Goal: Task Accomplishment & Management: Manage account settings

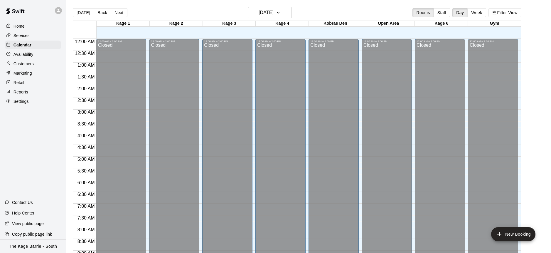
scroll to position [310, 0]
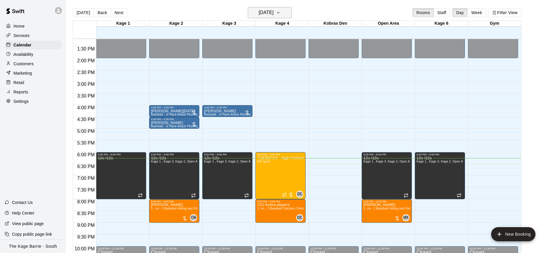
click at [281, 14] on icon "button" at bounding box center [278, 12] width 5 height 7
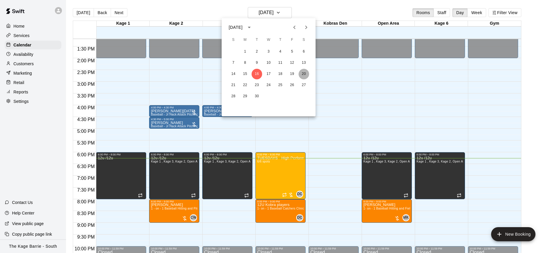
click at [307, 73] on button "20" at bounding box center [304, 74] width 11 height 11
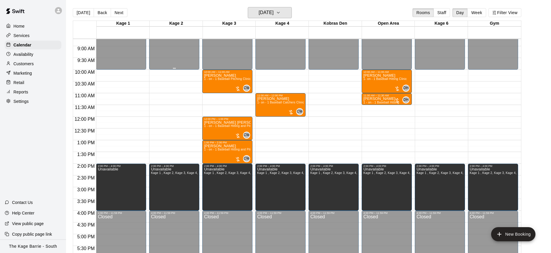
scroll to position [207, 0]
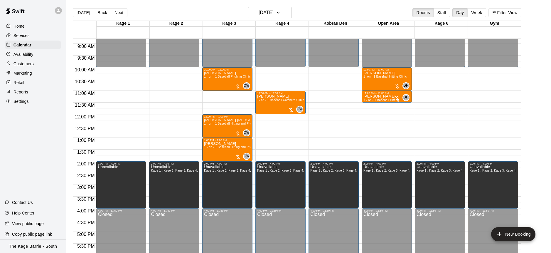
click at [30, 64] on p "Customers" at bounding box center [24, 64] width 20 height 6
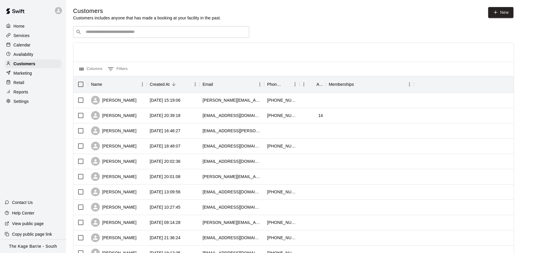
click at [140, 32] on input "Search customers by name or email" at bounding box center [165, 32] width 163 height 6
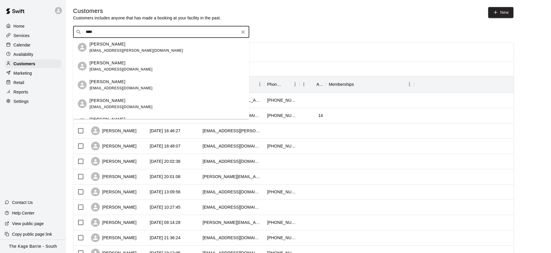
type input "*****"
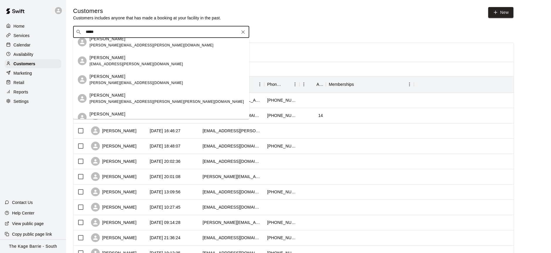
scroll to position [61, 0]
click at [136, 81] on div "LINDA WATSON lindamwatson@sympatico.ca" at bounding box center [136, 80] width 93 height 13
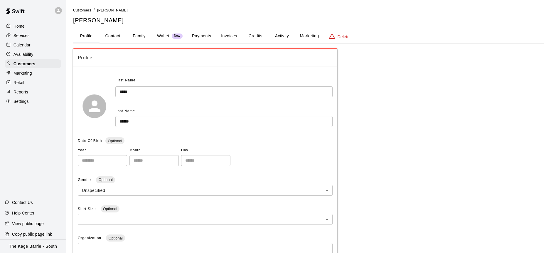
click at [336, 34] on div "Delete" at bounding box center [339, 36] width 21 height 7
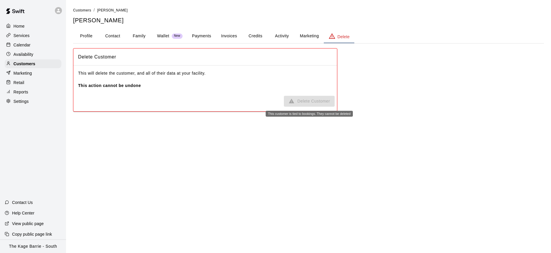
click at [308, 102] on span "Delete Customer" at bounding box center [309, 101] width 51 height 11
drag, startPoint x: 21, startPoint y: 43, endPoint x: 56, endPoint y: 43, distance: 35.2
click at [21, 43] on p "Calendar" at bounding box center [22, 45] width 17 height 6
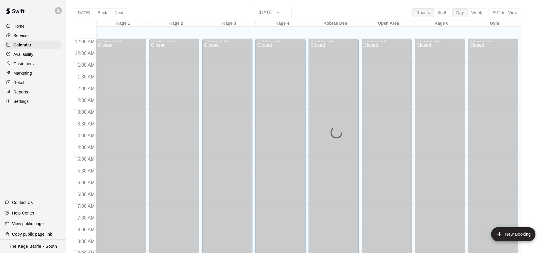
scroll to position [326, 0]
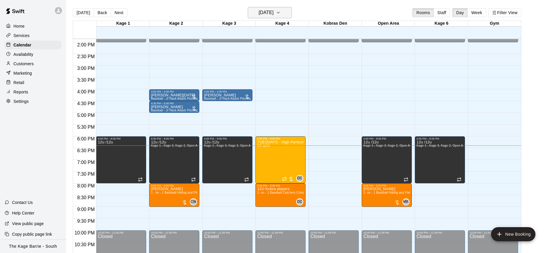
click at [290, 14] on button "Tuesday Sep 16" at bounding box center [270, 12] width 44 height 11
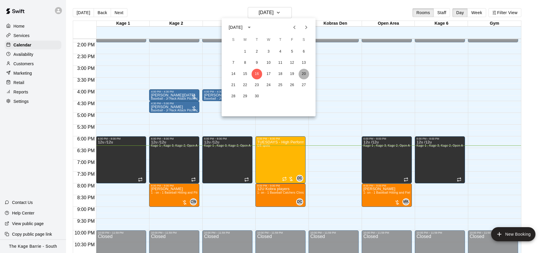
click at [305, 73] on button "20" at bounding box center [304, 74] width 11 height 11
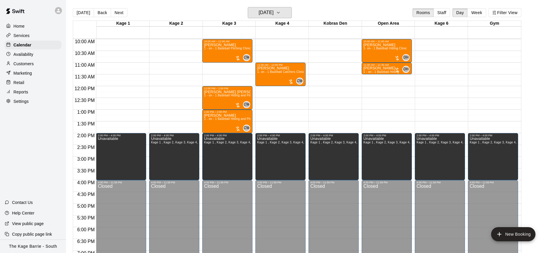
scroll to position [163, 0]
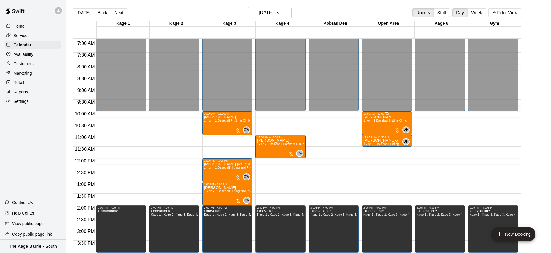
click at [376, 124] on div "Nathan Bakonyi 1- on - 1 Baseball Hitting Clinic" at bounding box center [385, 241] width 43 height 253
click at [367, 135] on img "edit" at bounding box center [369, 135] width 7 height 7
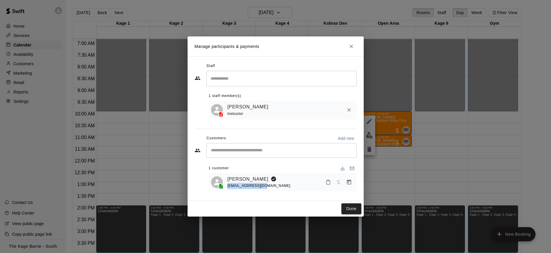
copy span "m_bakonyi@yahoo.ca"
drag, startPoint x: 268, startPoint y: 187, endPoint x: 228, endPoint y: 188, distance: 40.3
click at [228, 188] on div "m_bakonyi@yahoo.ca" at bounding box center [259, 186] width 63 height 6
click at [351, 46] on icon "Close" at bounding box center [352, 47] width 4 height 4
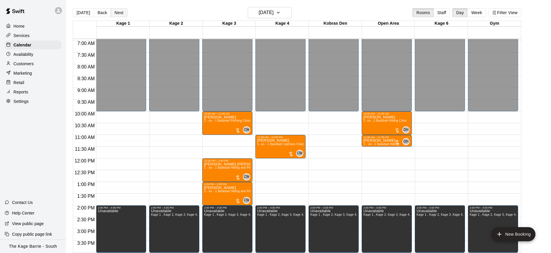
click at [117, 11] on button "Next" at bounding box center [119, 12] width 16 height 9
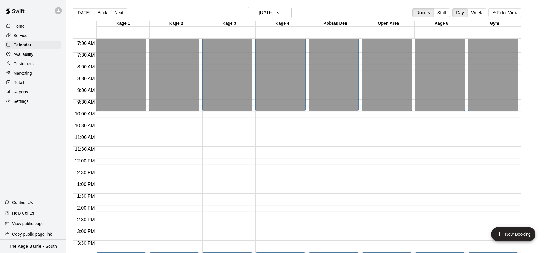
scroll to position [9, 0]
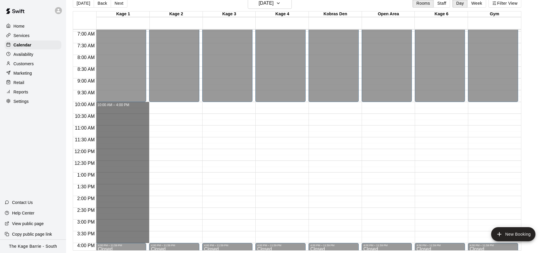
drag, startPoint x: 130, startPoint y: 104, endPoint x: 118, endPoint y: 239, distance: 136.0
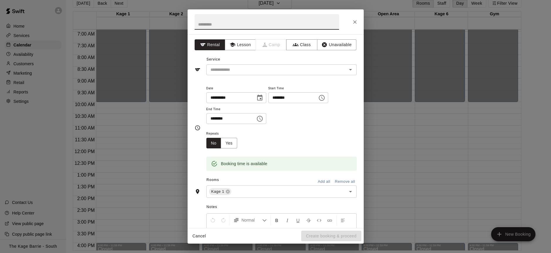
click at [327, 181] on button "Add all" at bounding box center [324, 181] width 19 height 9
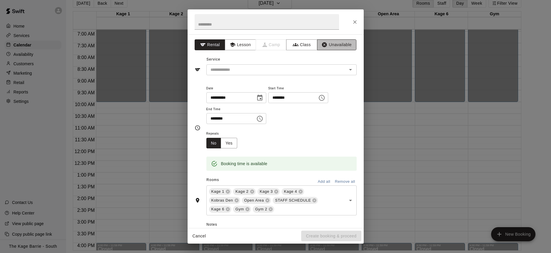
click at [342, 46] on button "Unavailable" at bounding box center [336, 44] width 39 height 11
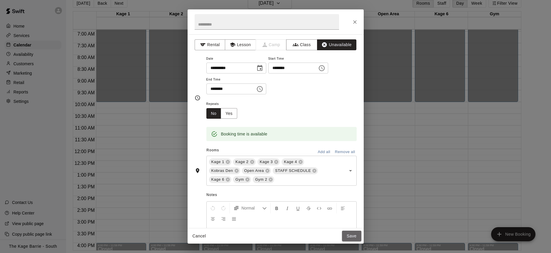
click at [352, 237] on button "Save" at bounding box center [351, 236] width 19 height 11
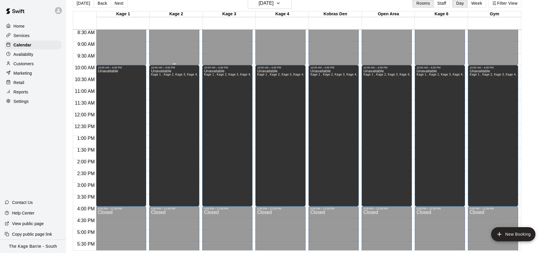
scroll to position [207, 0]
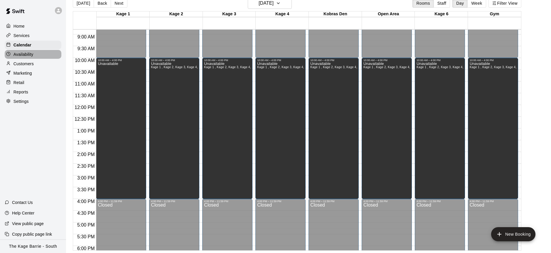
click at [31, 55] on p "Availability" at bounding box center [24, 54] width 20 height 6
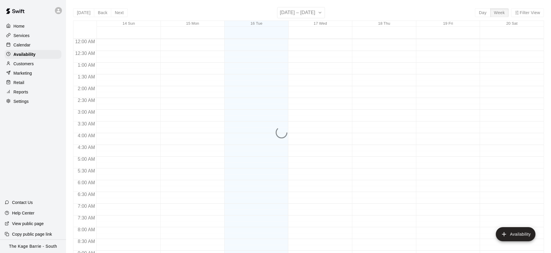
scroll to position [343, 0]
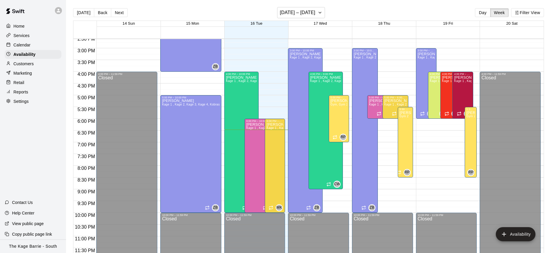
click at [33, 61] on p "Customers" at bounding box center [24, 64] width 20 height 6
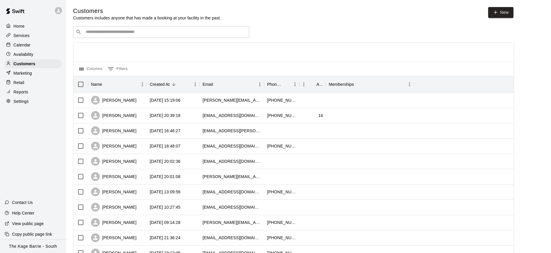
click at [142, 33] on input "Search customers by name or email" at bounding box center [165, 32] width 163 height 6
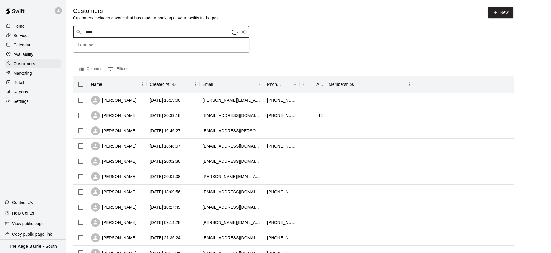
type input "*****"
click at [154, 58] on div "Chad chenette chadchenette@hotmail.com" at bounding box center [161, 66] width 176 height 19
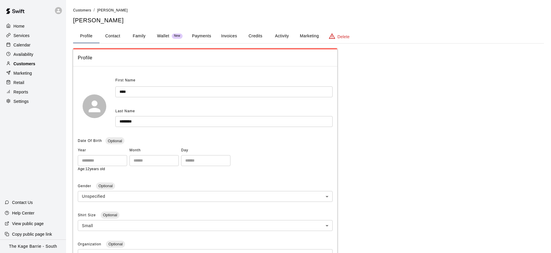
click at [42, 63] on div "Customers" at bounding box center [33, 63] width 57 height 9
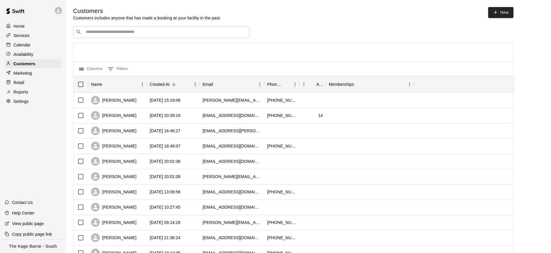
click at [32, 44] on div "Calendar" at bounding box center [33, 45] width 57 height 9
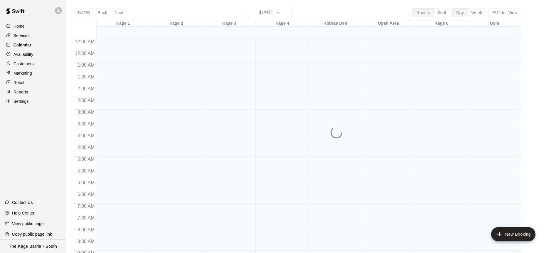
scroll to position [326, 0]
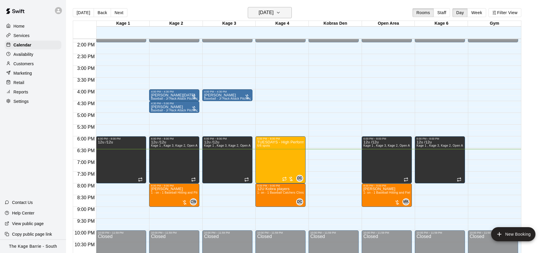
click at [280, 13] on icon "button" at bounding box center [278, 12] width 2 height 1
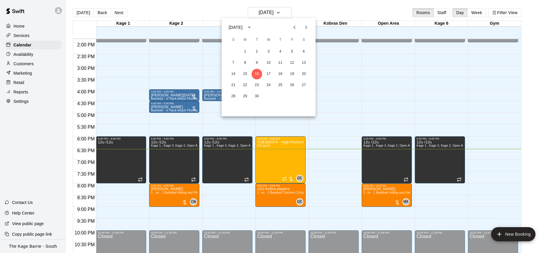
click at [308, 26] on icon "Next month" at bounding box center [306, 27] width 7 height 7
click at [302, 51] on button "1" at bounding box center [304, 51] width 11 height 11
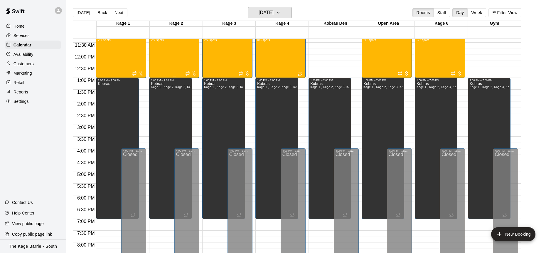
scroll to position [189, 0]
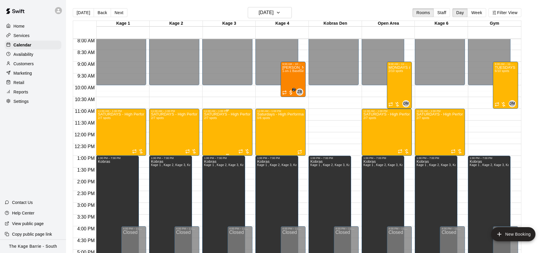
click at [210, 132] on div "SATURDAYS - High Performance Hitting Program - Baseball Program - 12U - 14U 2/7…" at bounding box center [227, 238] width 47 height 253
click at [208, 133] on img "edit" at bounding box center [210, 132] width 7 height 7
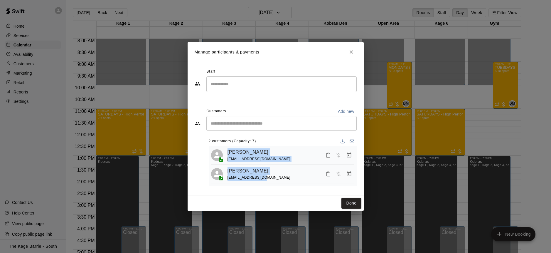
drag, startPoint x: 262, startPoint y: 178, endPoint x: 224, endPoint y: 150, distance: 47.1
click at [224, 150] on div "Brody Hunt dallashunt@msn.com Dallas Hunt dallashunt@msn.com" at bounding box center [283, 166] width 148 height 40
copy div "Brody Hunt dallashunt@msn.com Dallas Hunt dallashunt@msn.com"
click at [352, 53] on icon "Close" at bounding box center [352, 52] width 6 height 6
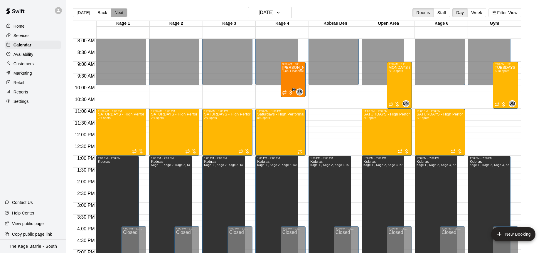
click at [116, 11] on button "Next" at bounding box center [119, 12] width 16 height 9
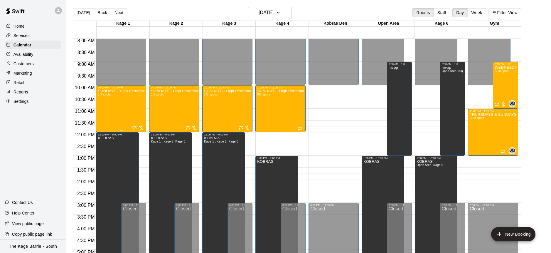
click at [122, 107] on div "SUNDAYS - High Performance Hitting Program - Baseball Program - 15U - 18U 1/7 s…" at bounding box center [121, 215] width 47 height 253
click at [108, 109] on button "edit" at bounding box center [104, 108] width 12 height 11
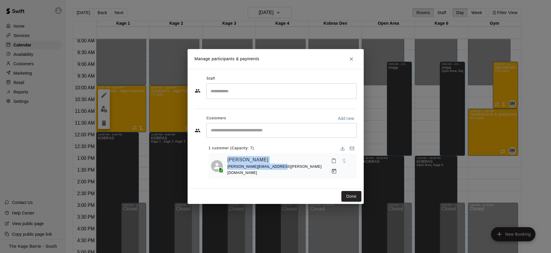
copy div "Dan Csizmadia peter.csizmadia@icloud.com"
drag, startPoint x: 270, startPoint y: 167, endPoint x: 223, endPoint y: 161, distance: 47.8
click at [223, 161] on div "Dan Csizmadia peter.csizmadia@icloud.com" at bounding box center [282, 165] width 143 height 21
click at [352, 59] on icon "Close" at bounding box center [352, 59] width 4 height 4
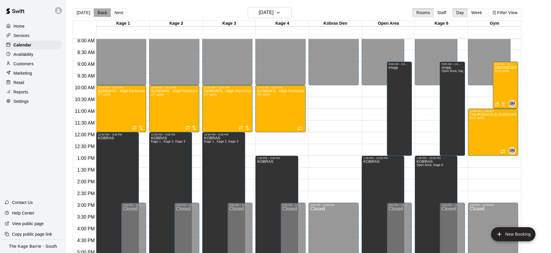
click at [103, 11] on button "Back" at bounding box center [102, 12] width 17 height 9
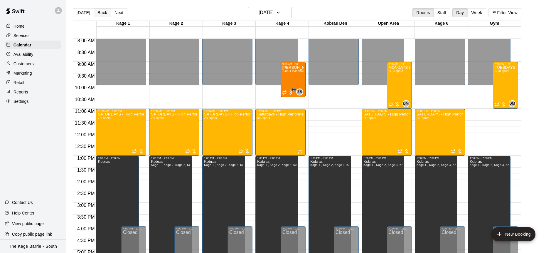
click at [103, 11] on button "Back" at bounding box center [102, 12] width 17 height 9
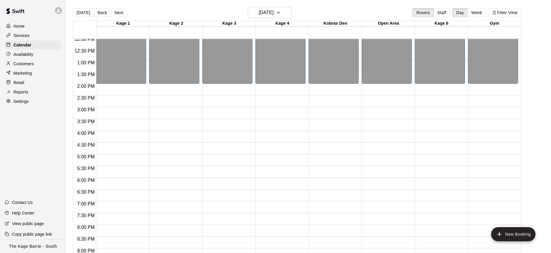
scroll to position [343, 0]
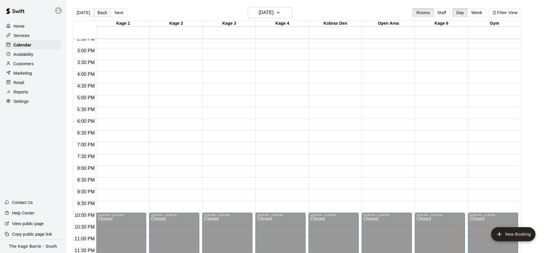
click at [101, 13] on button "Back" at bounding box center [102, 12] width 17 height 9
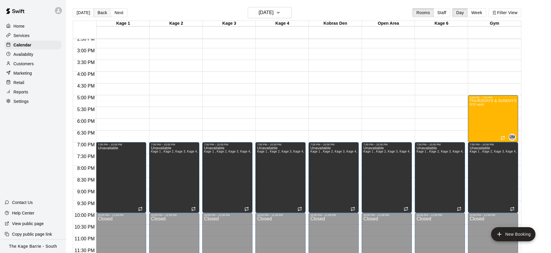
click at [101, 13] on button "Back" at bounding box center [102, 12] width 17 height 9
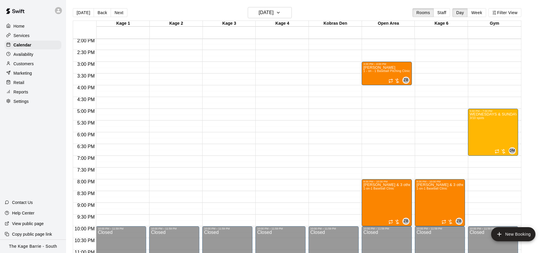
scroll to position [335, 0]
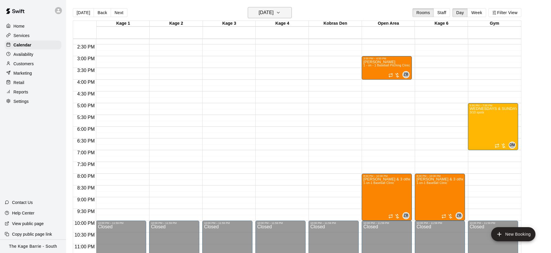
click at [292, 13] on button "Wednesday Oct 29" at bounding box center [270, 12] width 44 height 11
click at [309, 27] on icon "Next month" at bounding box center [306, 27] width 7 height 7
click at [268, 66] on button "5" at bounding box center [268, 63] width 11 height 11
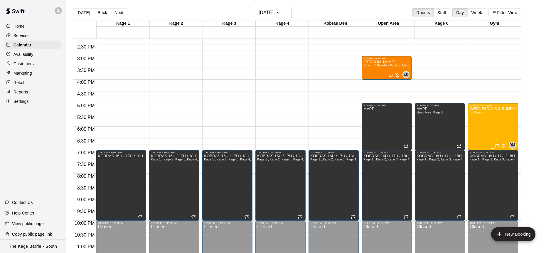
click at [489, 122] on div "WEDNESDAYS & SUNDAYS - Max Velocity Pitching Program - 14U - 15U 3/10 spots" at bounding box center [493, 233] width 47 height 253
click at [480, 126] on button "edit" at bounding box center [476, 126] width 12 height 11
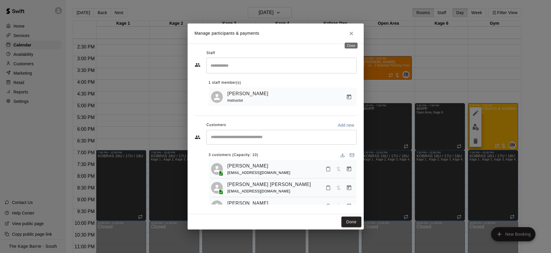
click at [352, 33] on icon "Close" at bounding box center [352, 34] width 4 height 4
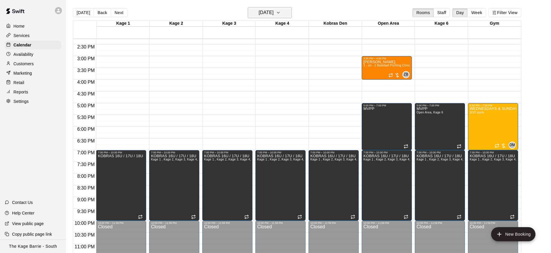
click at [281, 11] on icon "button" at bounding box center [278, 12] width 5 height 7
click at [259, 62] on button "4" at bounding box center [257, 63] width 11 height 11
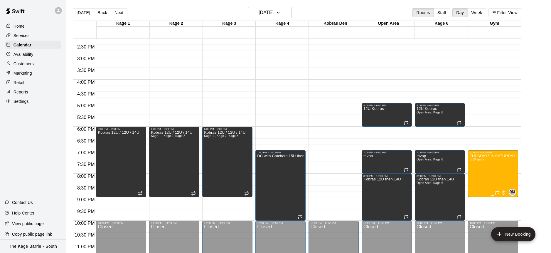
click at [476, 174] on img "edit" at bounding box center [476, 174] width 7 height 7
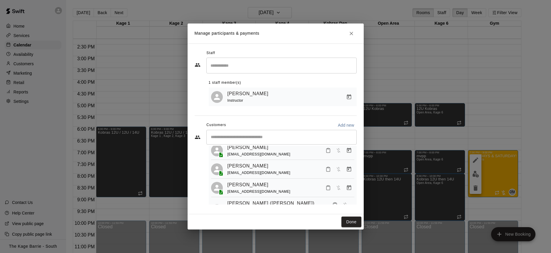
scroll to position [71, 0]
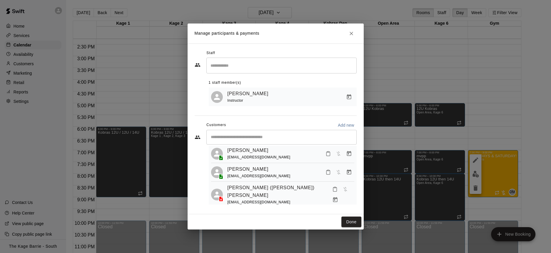
click at [352, 33] on icon "Close" at bounding box center [352, 34] width 6 height 6
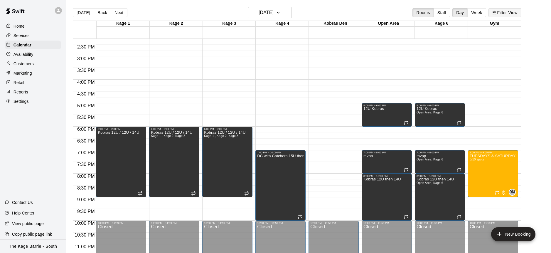
click at [511, 12] on button "Filter View" at bounding box center [505, 12] width 33 height 9
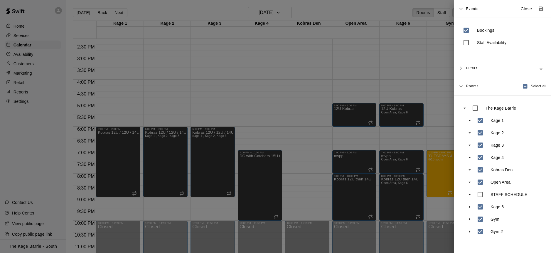
click at [432, 100] on div at bounding box center [275, 126] width 551 height 253
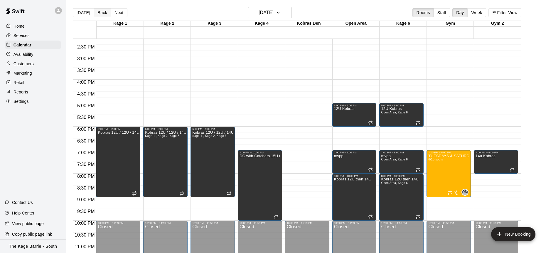
click at [104, 14] on button "Back" at bounding box center [102, 12] width 17 height 9
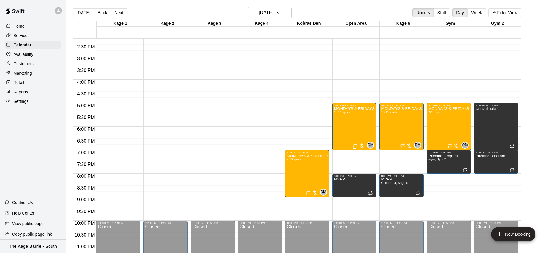
click at [350, 126] on div "MONDAYS & FRIDAYS - Max Velocity Pitching Program - 12U - 13U 10/11 spots" at bounding box center [354, 233] width 41 height 253
click at [345, 127] on button "edit" at bounding box center [340, 126] width 12 height 11
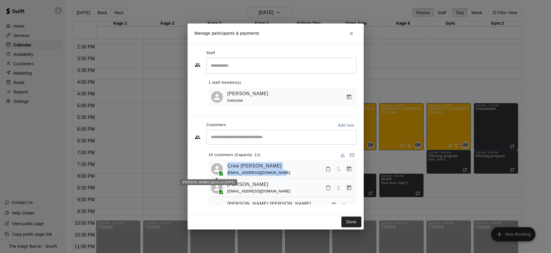
drag, startPoint x: 264, startPoint y: 173, endPoint x: 221, endPoint y: 169, distance: 42.8
click at [221, 169] on div "Crew Russell crewmechanical@hotmail.com" at bounding box center [282, 169] width 143 height 14
copy div "Crew Russell crewmechanical@hotmail.com"
click at [354, 220] on button "Done" at bounding box center [352, 221] width 20 height 11
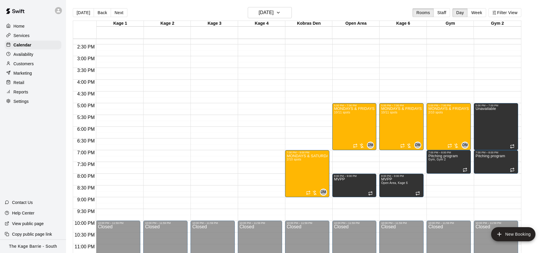
click at [83, 14] on button "Today" at bounding box center [83, 12] width 21 height 9
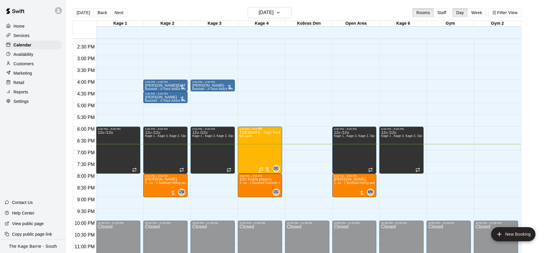
click at [261, 153] on div "TUESDAYS - High Performance Catchers Program - Baseball Program - 12U - 14U 6/6…" at bounding box center [260, 256] width 41 height 253
click at [249, 155] on button "edit" at bounding box center [246, 150] width 12 height 11
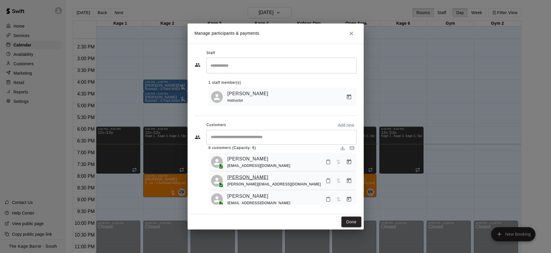
scroll to position [0, 0]
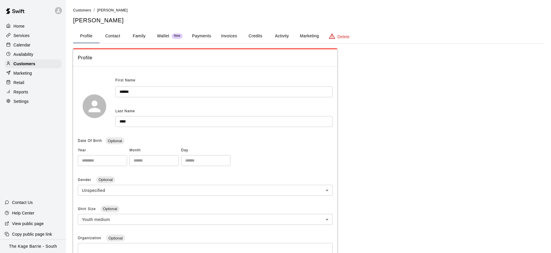
click at [142, 35] on button "Family" at bounding box center [139, 36] width 26 height 14
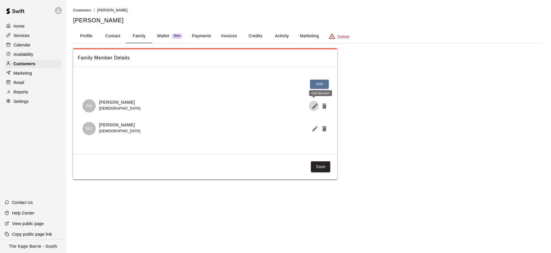
click at [315, 105] on icon "Edit Member" at bounding box center [315, 105] width 7 height 7
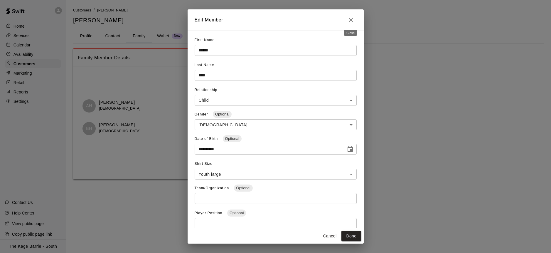
click at [353, 21] on icon "Close" at bounding box center [350, 19] width 7 height 7
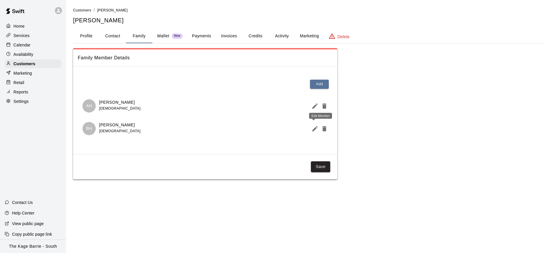
click at [311, 127] on button "Edit Member" at bounding box center [313, 129] width 9 height 12
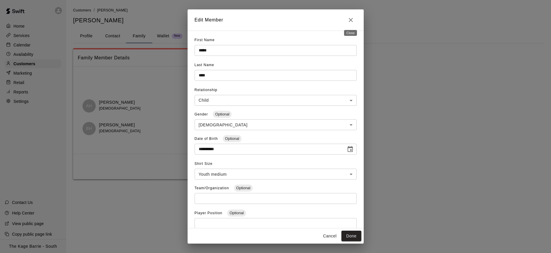
click at [352, 22] on icon "Close" at bounding box center [350, 19] width 7 height 7
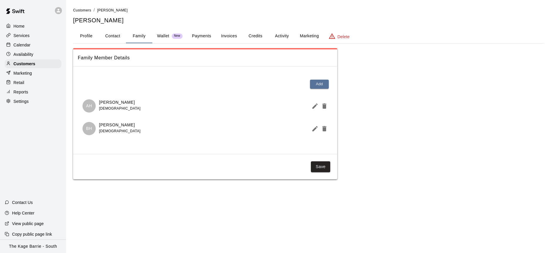
click at [314, 107] on icon "Edit Member" at bounding box center [314, 105] width 5 height 5
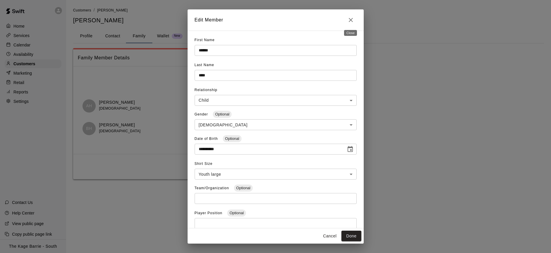
click at [351, 19] on icon "Close" at bounding box center [350, 19] width 7 height 7
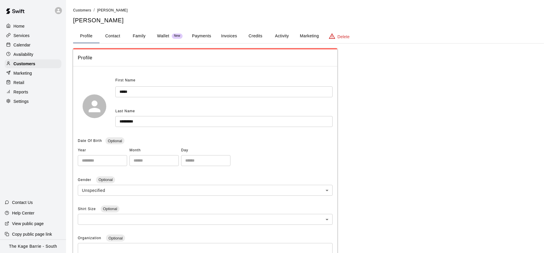
click at [140, 35] on button "Family" at bounding box center [139, 36] width 26 height 14
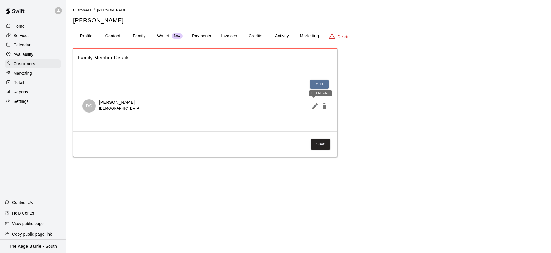
click at [312, 107] on icon "Edit Member" at bounding box center [314, 105] width 5 height 5
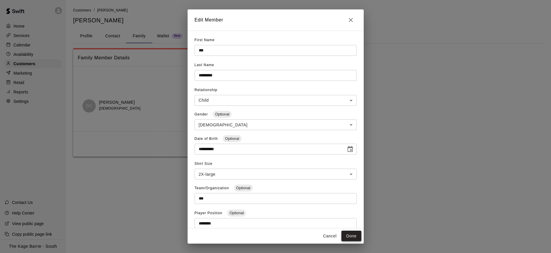
click at [355, 236] on button "Done" at bounding box center [352, 236] width 20 height 11
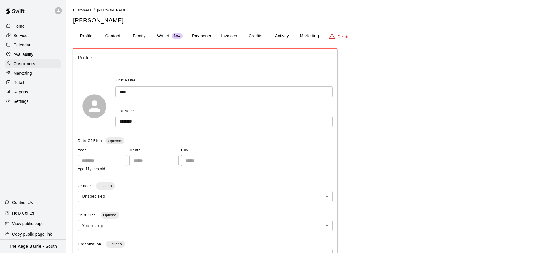
click at [37, 45] on div "Calendar" at bounding box center [33, 45] width 57 height 9
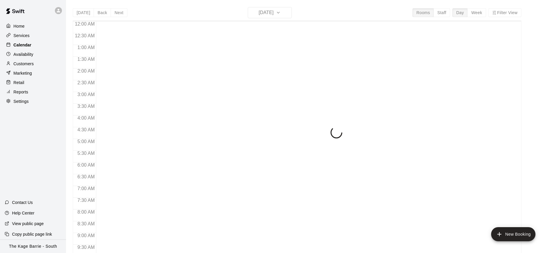
scroll to position [326, 0]
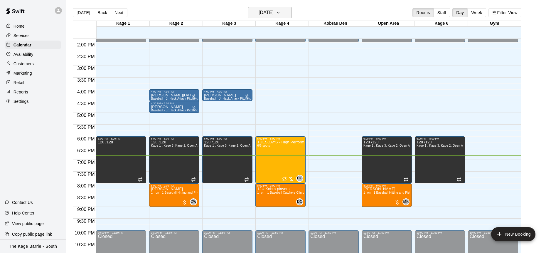
click at [281, 14] on icon "button" at bounding box center [278, 12] width 5 height 7
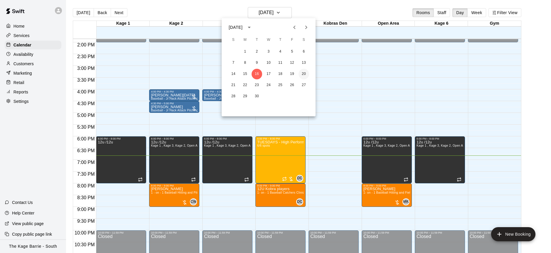
click at [304, 73] on button "20" at bounding box center [304, 74] width 11 height 11
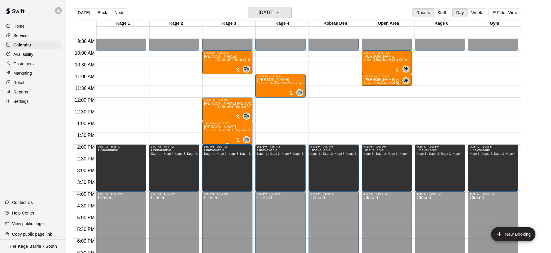
scroll to position [223, 0]
click at [33, 64] on p "Customers" at bounding box center [24, 64] width 20 height 6
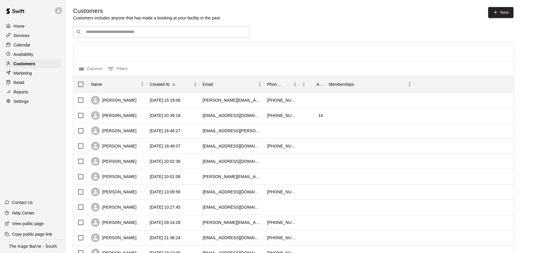
click at [150, 34] on input "Search customers by name or email" at bounding box center [165, 32] width 163 height 6
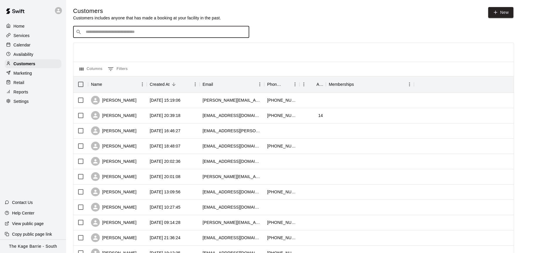
paste input "**********"
type input "**********"
click at [25, 46] on p "Calendar" at bounding box center [22, 45] width 17 height 6
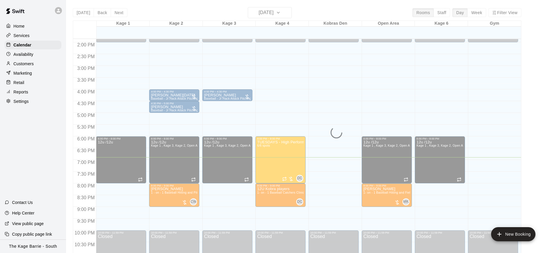
scroll to position [343, 0]
